Goal: Browse casually

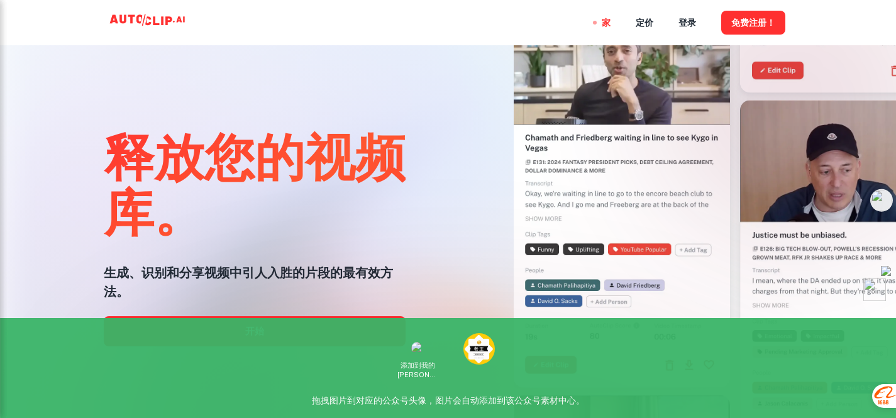
click at [475, 26] on div "家 定价 登录 免费注册！" at bounding box center [448, 22] width 755 height 45
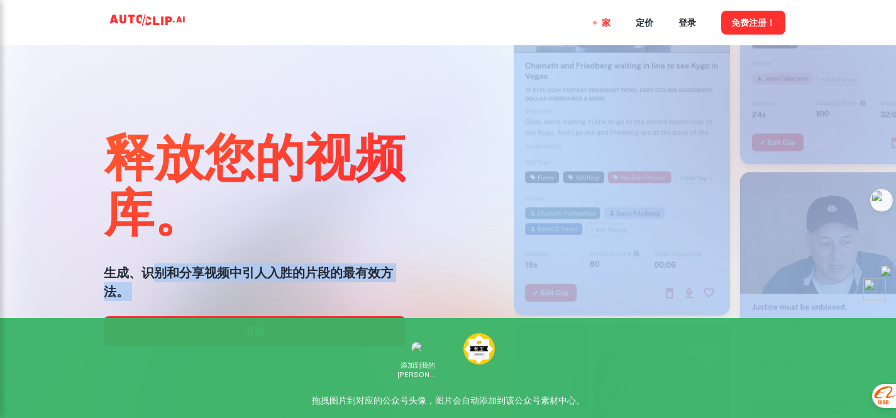
drag, startPoint x: 159, startPoint y: 270, endPoint x: 386, endPoint y: 296, distance: 227.9
click at [396, 296] on div "释放您的视频库。 生成、识别和分享视频中引人入胜的片段的最有效方法。 开始" at bounding box center [448, 209] width 896 height 418
copy div "别和分享视频中引人入胜的片段的最有效方法。 开始"
click at [271, 295] on h5 "生成、识别和分享视频中引人入胜的片段的最有效方法。" at bounding box center [255, 283] width 302 height 38
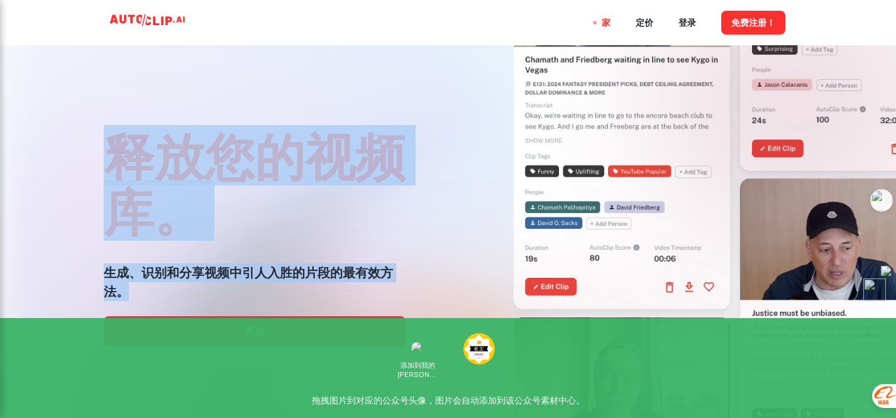
drag, startPoint x: 198, startPoint y: 295, endPoint x: 103, endPoint y: 137, distance: 184.2
click at [104, 137] on div "释放您的视频库。 生成、识别和分享视频中引人入胜的片段的最有效方法。 开始" at bounding box center [255, 234] width 302 height 418
click at [104, 137] on font "释放您的视频库。" at bounding box center [255, 183] width 302 height 116
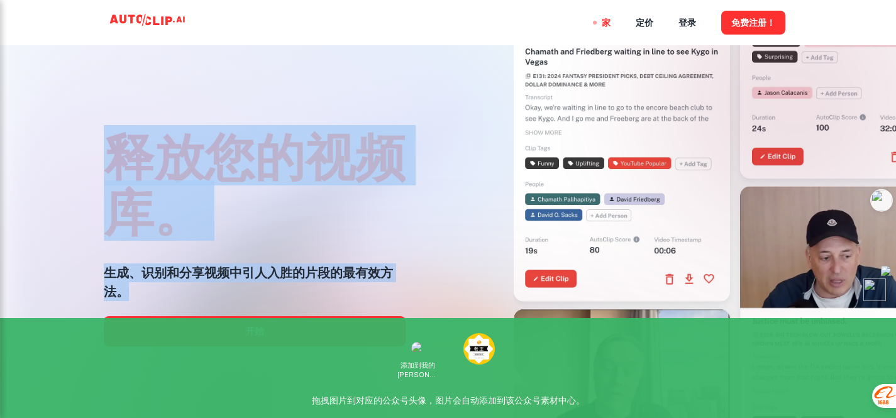
drag, startPoint x: 104, startPoint y: 123, endPoint x: 328, endPoint y: 293, distance: 281.5
click at [328, 293] on div "释放您的视频库。 生成、识别和分享视频中引人入胜的片段的最有效方法。 开始" at bounding box center [255, 234] width 302 height 418
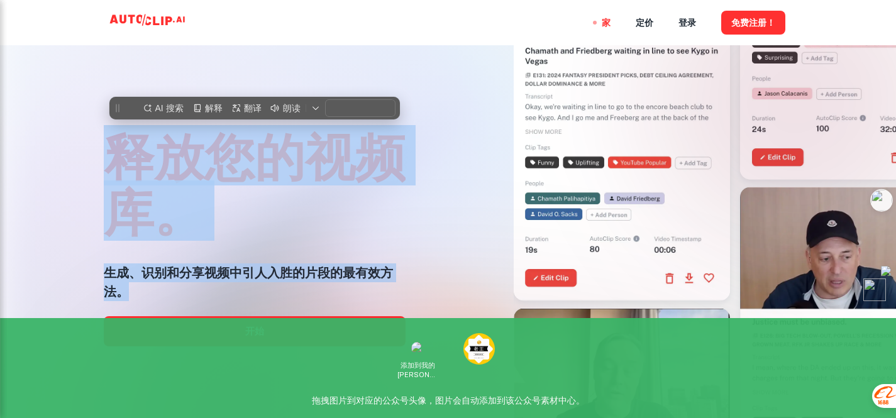
click at [328, 293] on h5 "生成、识别和分享视频中引人入胜的片段的最有效方法。" at bounding box center [255, 283] width 302 height 38
copy div "释放您的视频库。 生成、识别和分享视频中引人入胜的片段的最有效方法。"
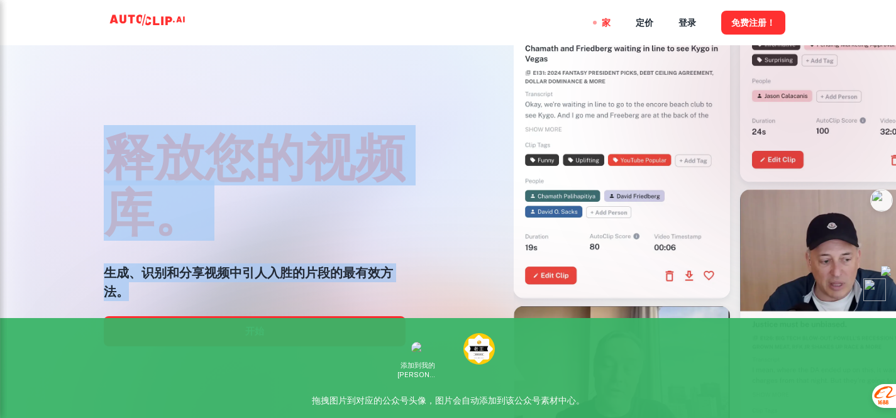
drag, startPoint x: 245, startPoint y: 284, endPoint x: 87, endPoint y: 139, distance: 214.6
click at [87, 139] on div "释放您的视频库。 生成、识别和分享视频中引人入胜的片段的最有效方法。 开始" at bounding box center [229, 159] width 387 height 418
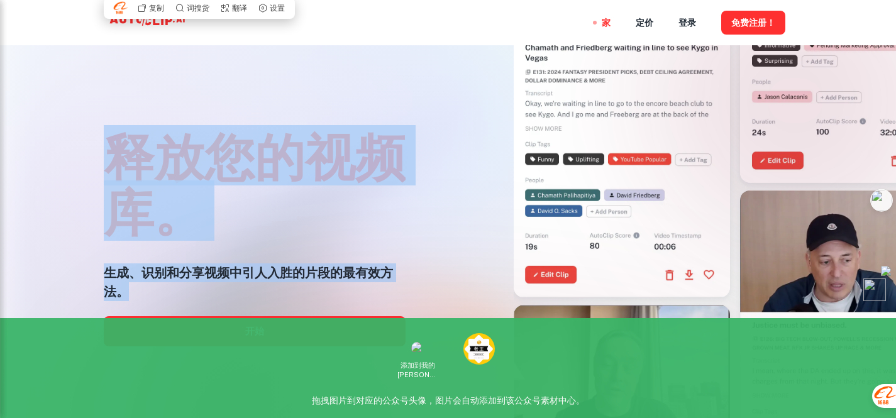
copy div "释放您的视频库。 生成、识别和分享视频中引人入胜的片段的最有效方法。"
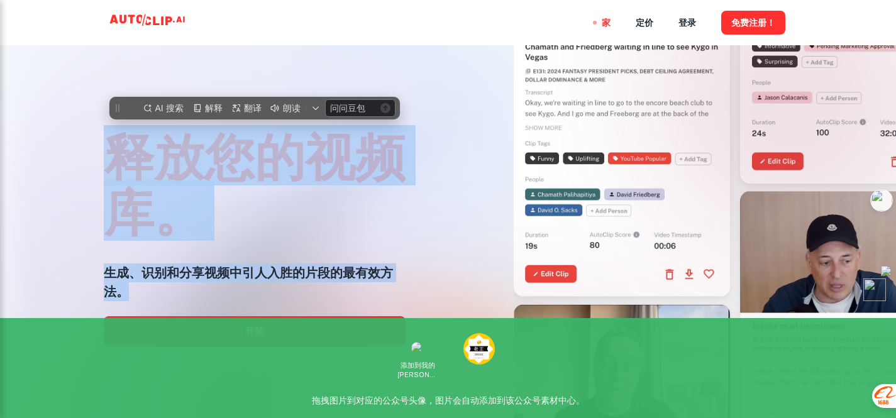
click at [87, 139] on div "释放您的视频库。 生成、识别和分享视频中引人入胜的片段的最有效方法。 开始" at bounding box center [229, 159] width 387 height 418
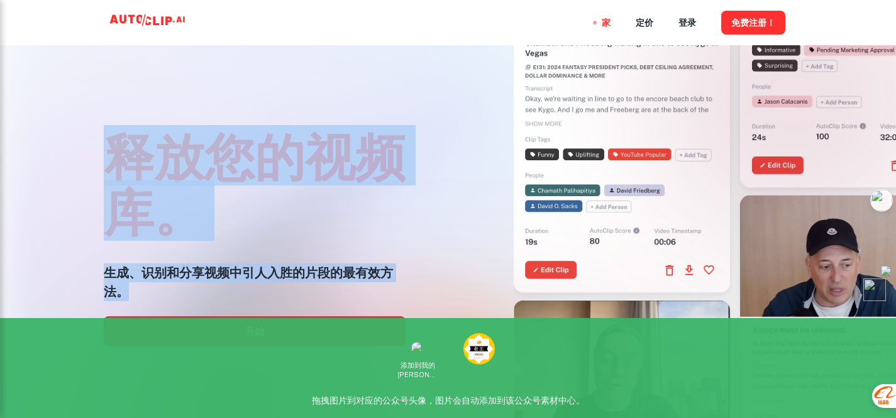
drag, startPoint x: 94, startPoint y: 120, endPoint x: 231, endPoint y: 299, distance: 226.2
click at [231, 299] on div "释放您的视频库。 生成、识别和分享视频中引人入胜的片段的最有效方法。 开始" at bounding box center [229, 159] width 387 height 418
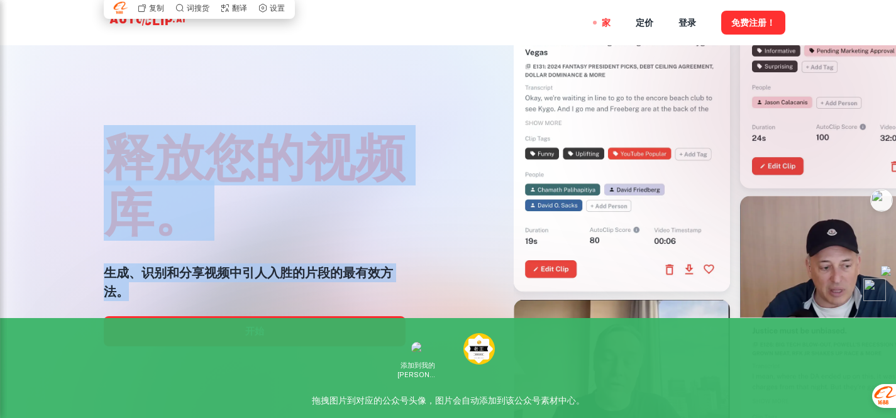
copy div "释放您的视频库。 生成、识别和分享视频中引人入胜的片段的最有效方法。"
click at [231, 299] on h5 "生成、识别和分享视频中引人入胜的片段的最有效方法。" at bounding box center [255, 283] width 302 height 38
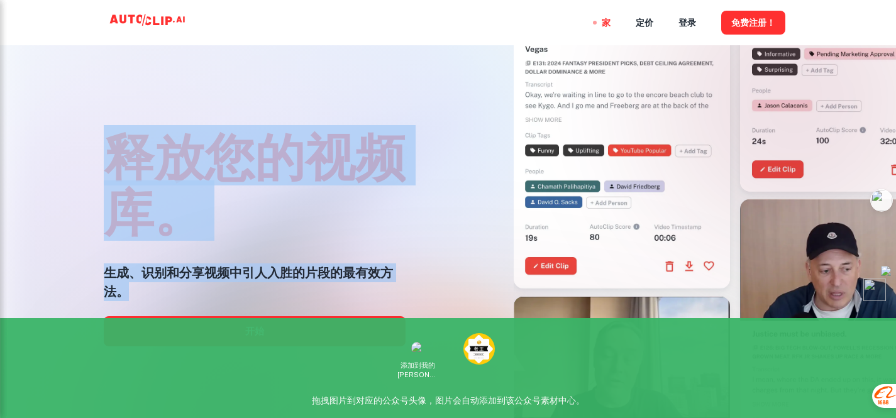
drag, startPoint x: 201, startPoint y: 296, endPoint x: 115, endPoint y: 145, distance: 173.8
click at [115, 145] on div "释放您的视频库。 生成、识别和分享视频中引人入胜的片段的最有效方法。 开始" at bounding box center [255, 234] width 302 height 418
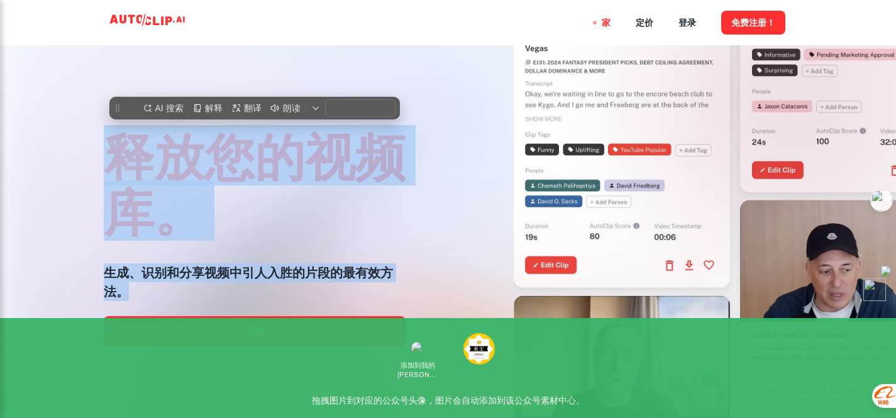
copy div "释放您的视频库。 生成、识别和分享视频中引人入胜的片段的最有效方法。"
click at [115, 145] on font "释放您的视频库。" at bounding box center [255, 183] width 302 height 116
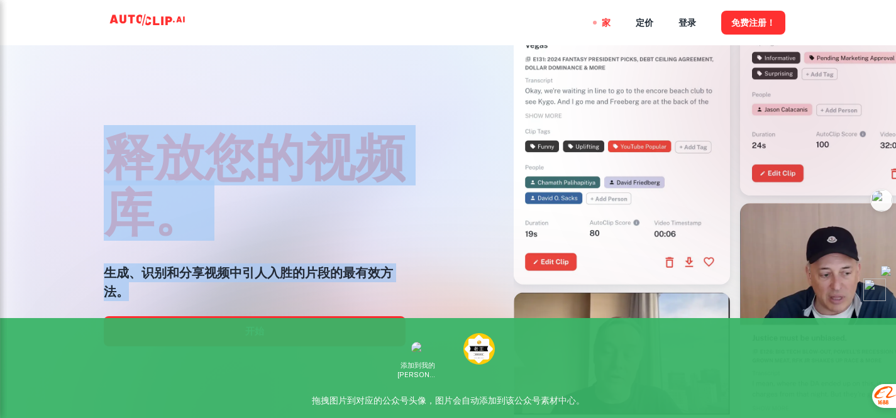
drag, startPoint x: 109, startPoint y: 132, endPoint x: 262, endPoint y: 303, distance: 229.4
click at [262, 303] on div "释放您的视频库。 生成、识别和分享视频中引人入胜的片段的最有效方法。 开始" at bounding box center [255, 234] width 302 height 418
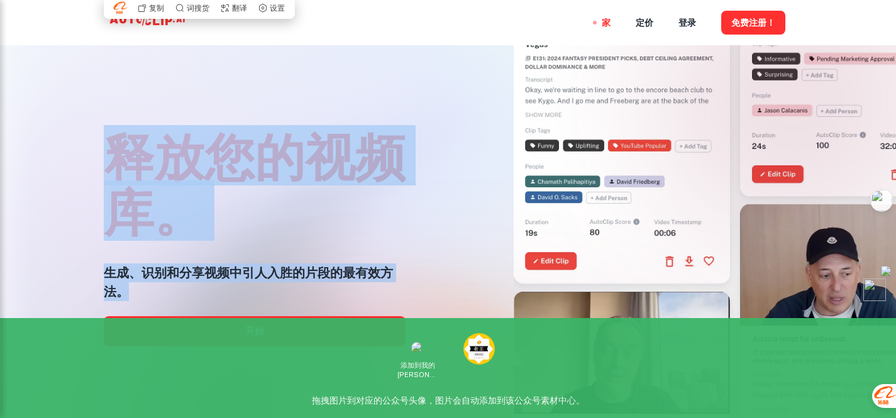
copy div "释放您的视频库。 生成、识别和分享视频中引人入胜的片段的最有效方法。"
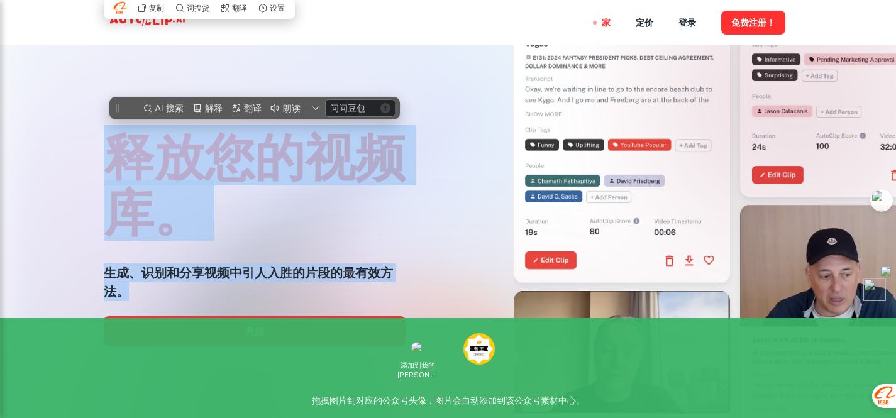
click at [194, 282] on h5 "生成、识别和分享视频中引人入胜的片段的最有效方法。" at bounding box center [255, 283] width 302 height 38
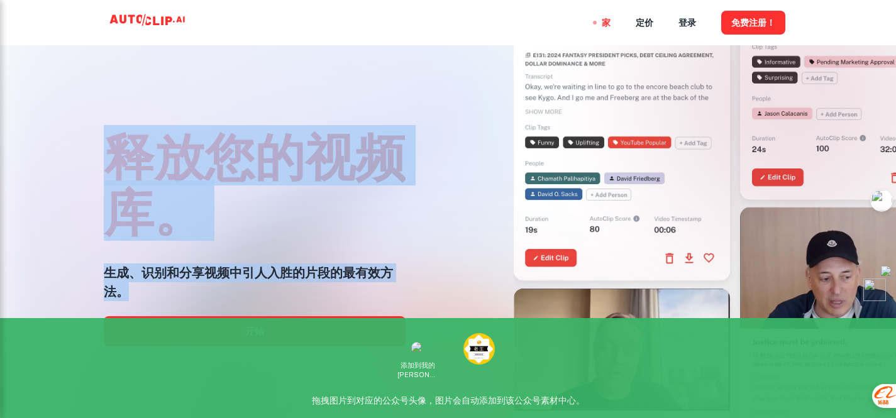
drag, startPoint x: 179, startPoint y: 296, endPoint x: 105, endPoint y: 145, distance: 167.9
click at [105, 145] on div "释放您的视频库。 生成、识别和分享视频中引人入胜的片段的最有效方法。 开始" at bounding box center [255, 234] width 302 height 418
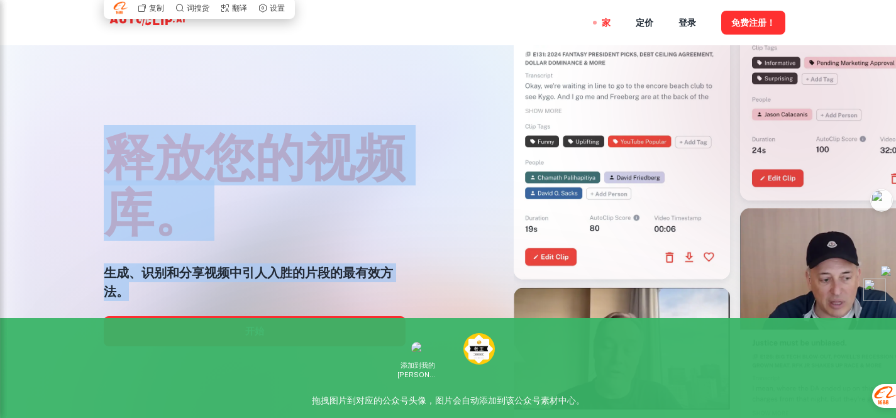
copy div "释放您的视频库。 生成、识别和分享视频中引人入胜的片段的最有效方法。"
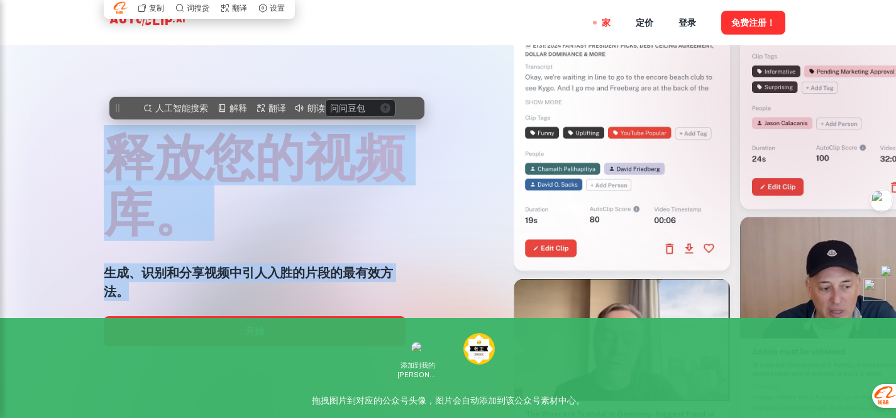
click at [415, 169] on div "释放您的视频库。 生成、识别和分享视频中引人入胜的片段的最有效方法。 开始" at bounding box center [229, 159] width 387 height 418
